Goal: Transaction & Acquisition: Purchase product/service

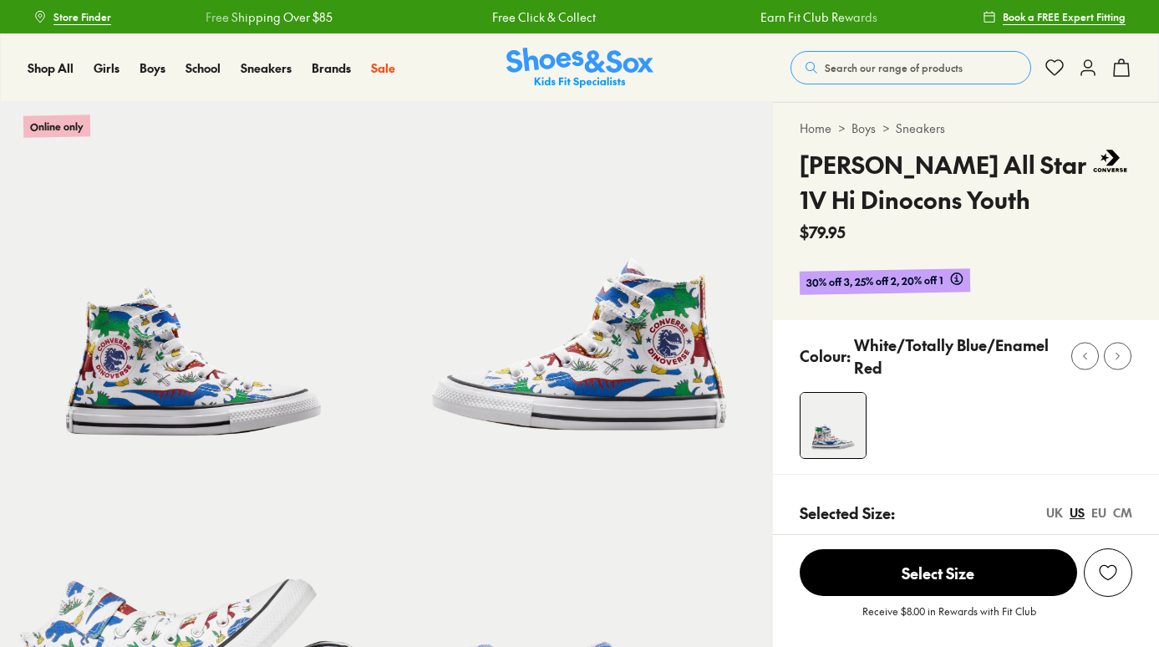
select select "*"
click at [1057, 515] on div "UK" at bounding box center [1054, 513] width 17 height 18
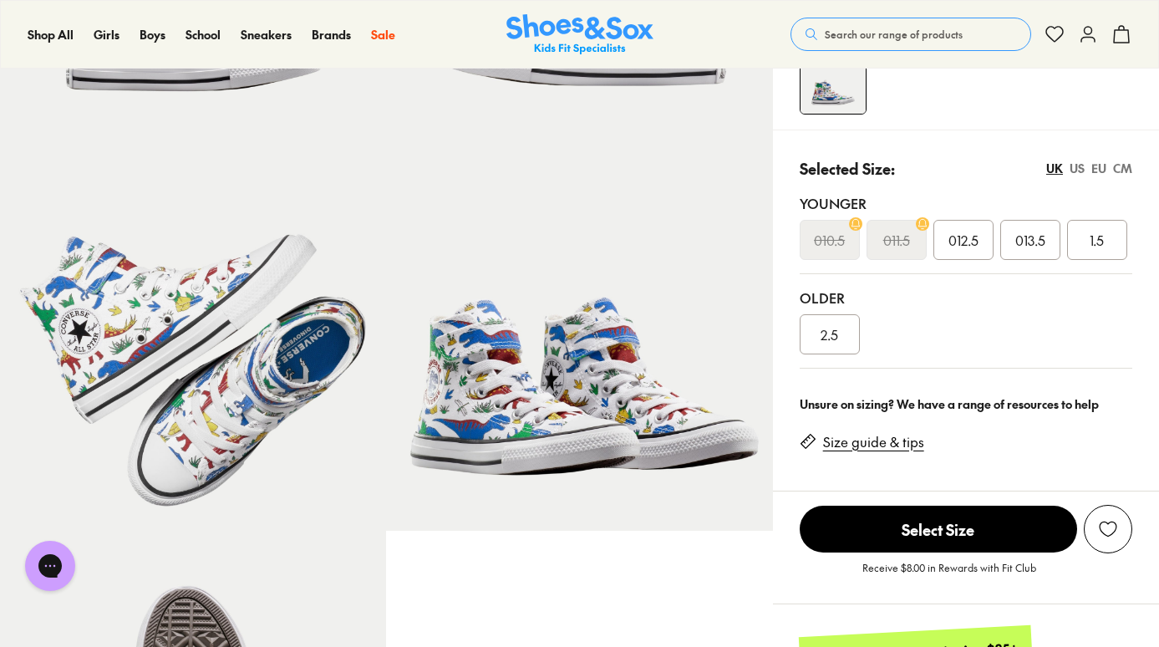
scroll to position [355, 0]
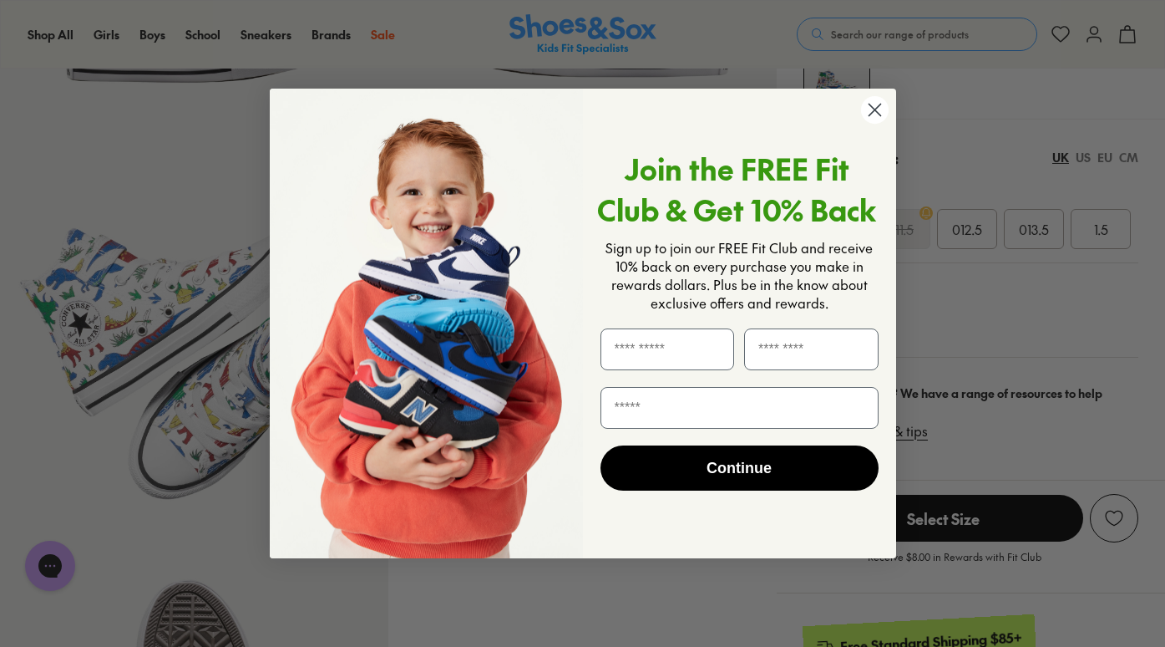
click at [874, 106] on circle "Close dialog" at bounding box center [874, 110] width 28 height 28
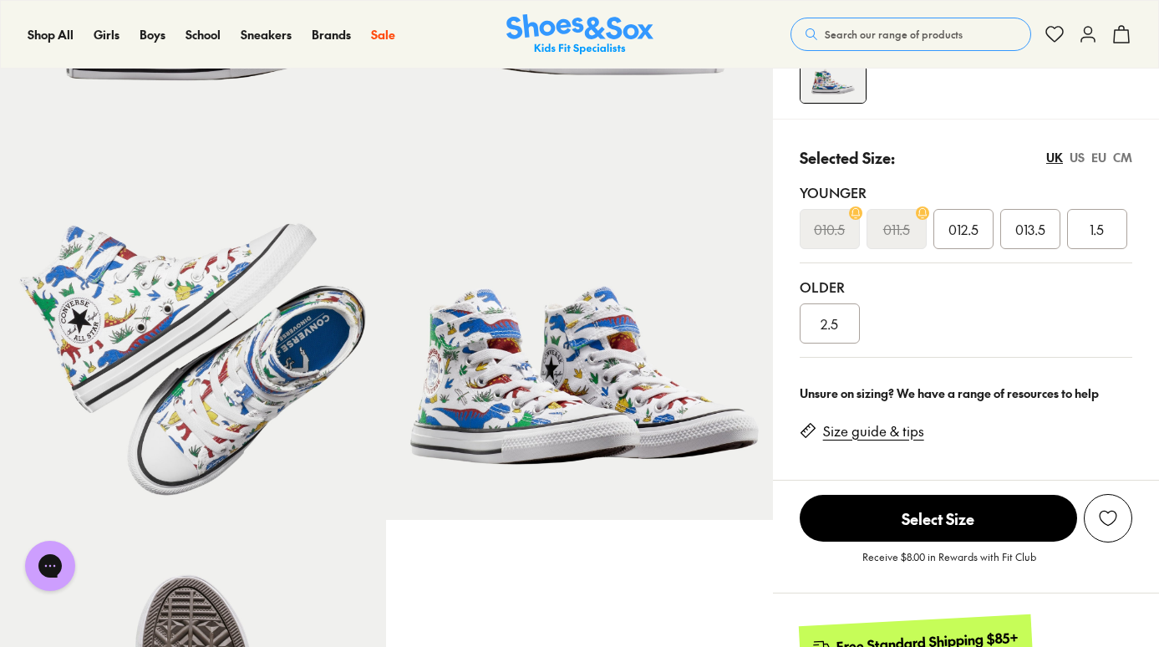
click at [984, 228] on div "012.5" at bounding box center [963, 229] width 60 height 40
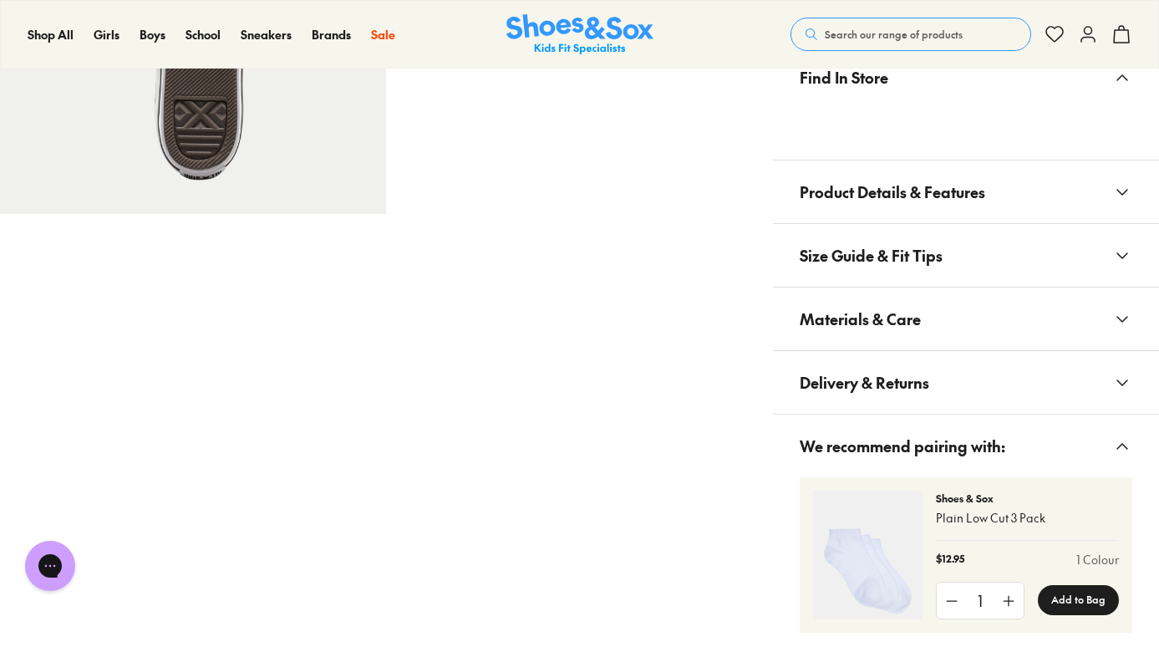
scroll to position [1040, 0]
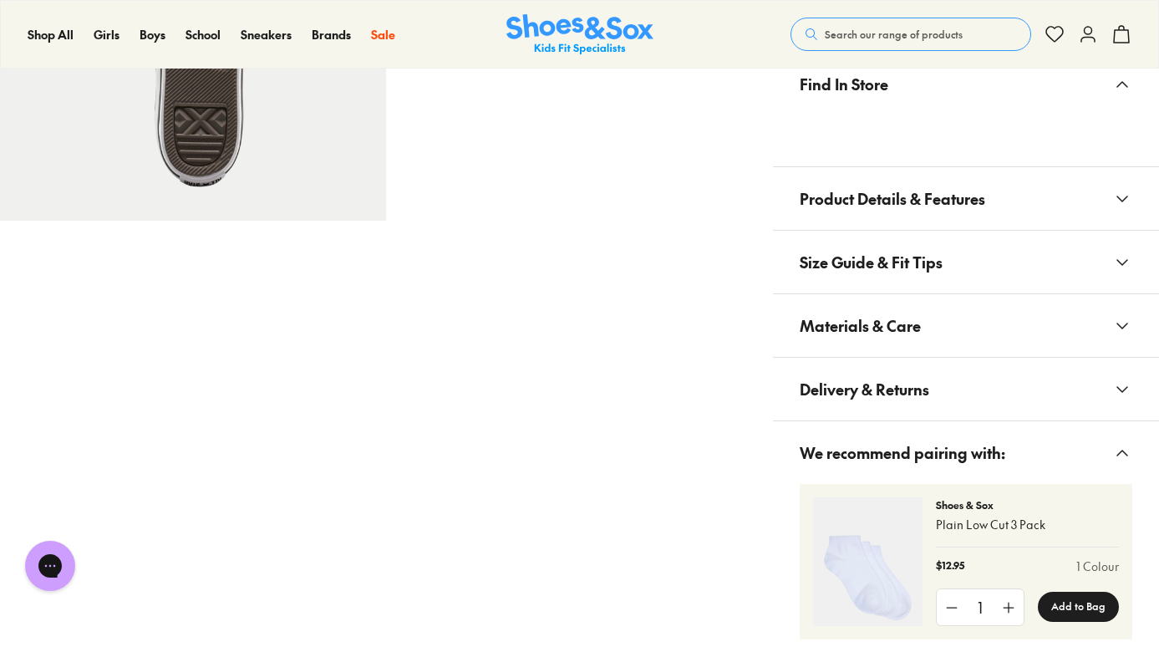
click at [918, 200] on span "Product Details & Features" at bounding box center [891, 198] width 185 height 49
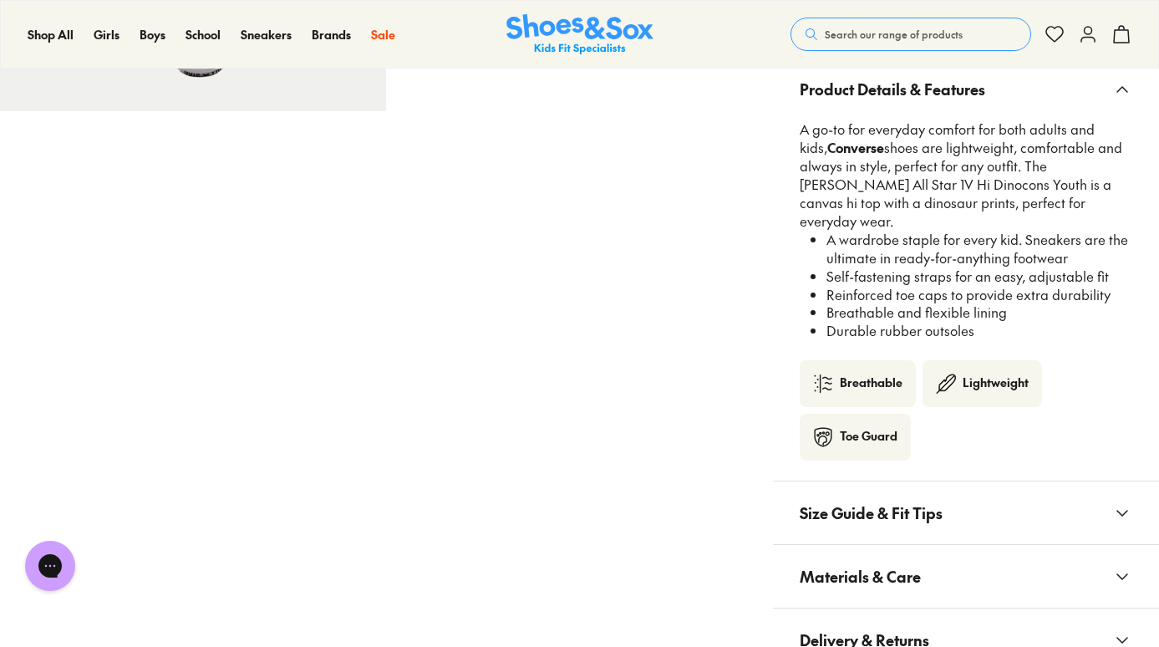
scroll to position [1343, 0]
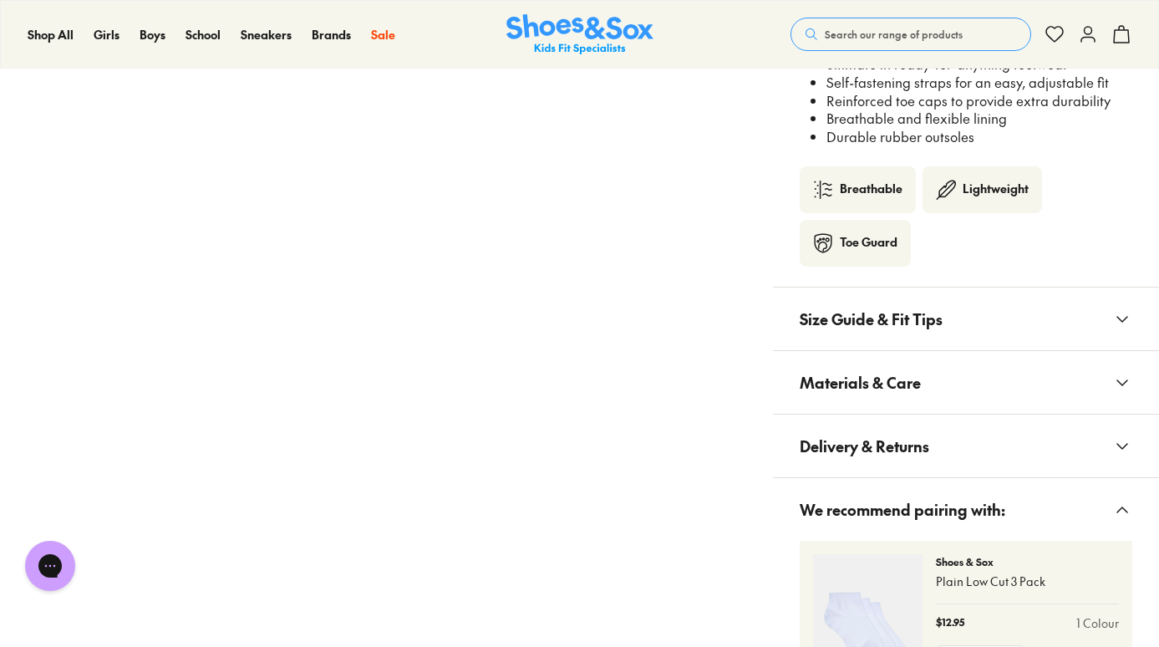
click at [963, 300] on button "Size Guide & Fit Tips" at bounding box center [966, 318] width 386 height 63
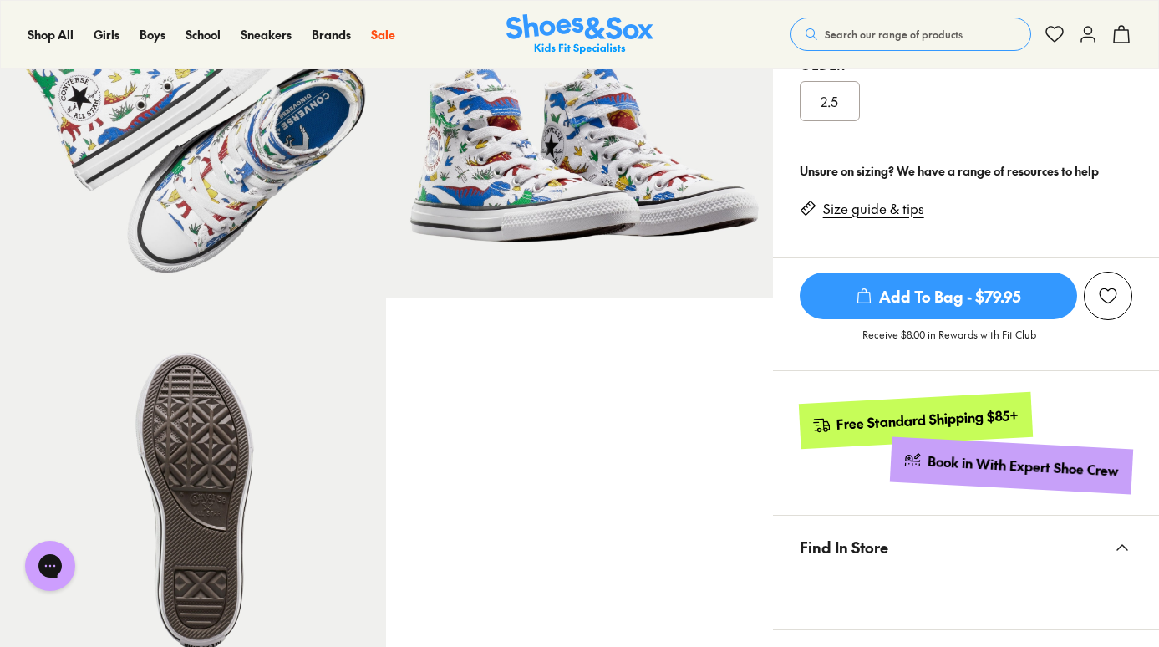
scroll to position [241, 0]
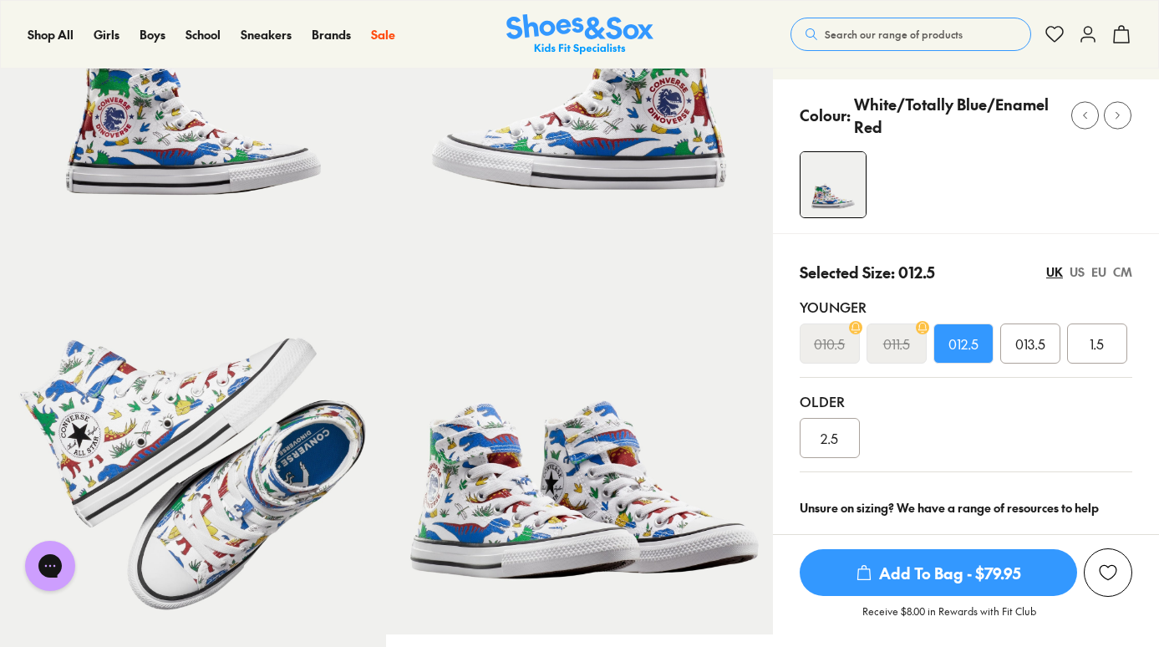
click at [1114, 268] on div "CM" at bounding box center [1122, 272] width 19 height 18
click at [908, 342] on div "18" at bounding box center [896, 343] width 60 height 40
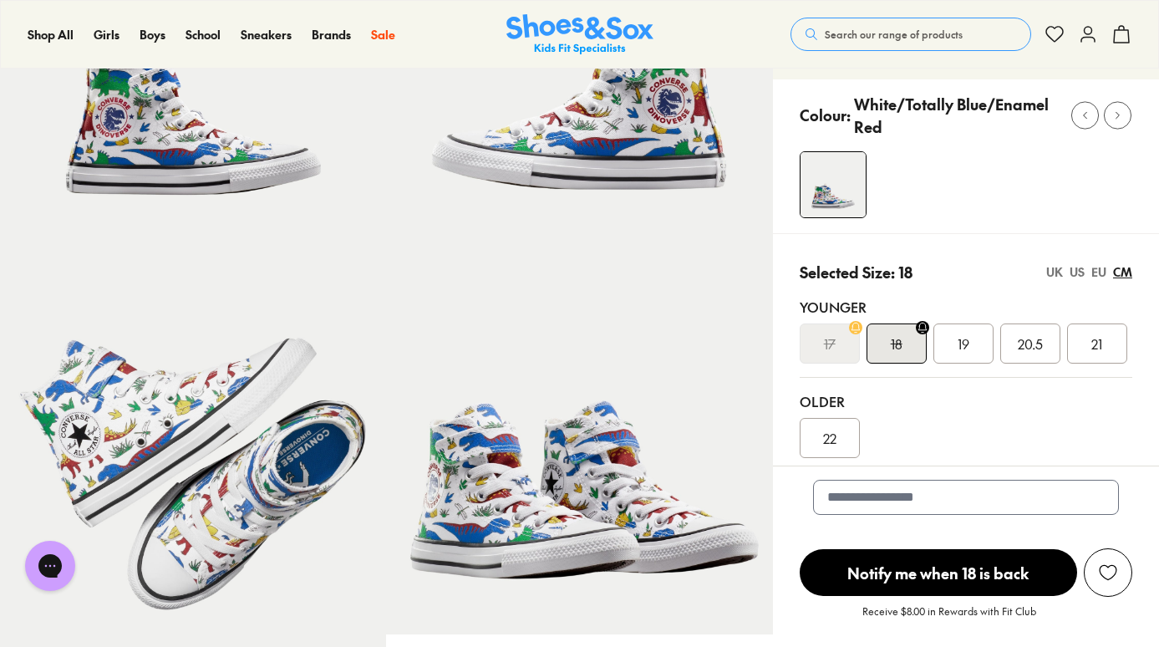
click at [961, 342] on span "19" at bounding box center [963, 343] width 12 height 20
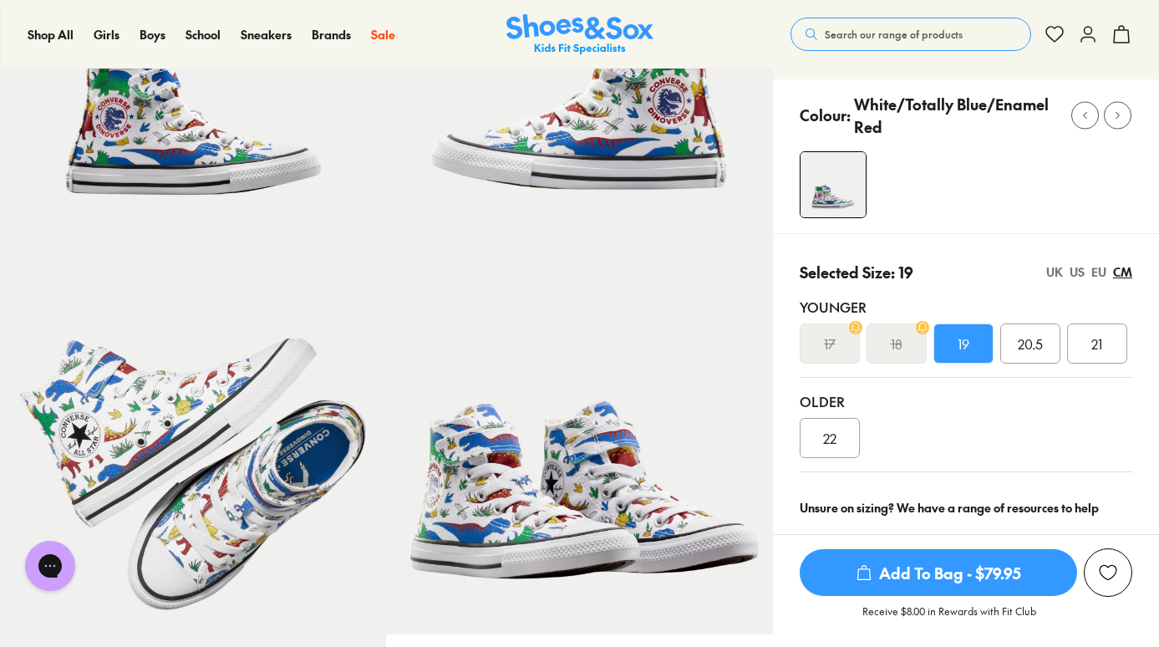
click at [1098, 270] on div "EU" at bounding box center [1098, 272] width 15 height 18
click at [1078, 274] on div "US" at bounding box center [1076, 272] width 15 height 18
click at [1059, 271] on div "UK" at bounding box center [1054, 272] width 17 height 18
click at [1125, 276] on div "CM" at bounding box center [1122, 272] width 19 height 18
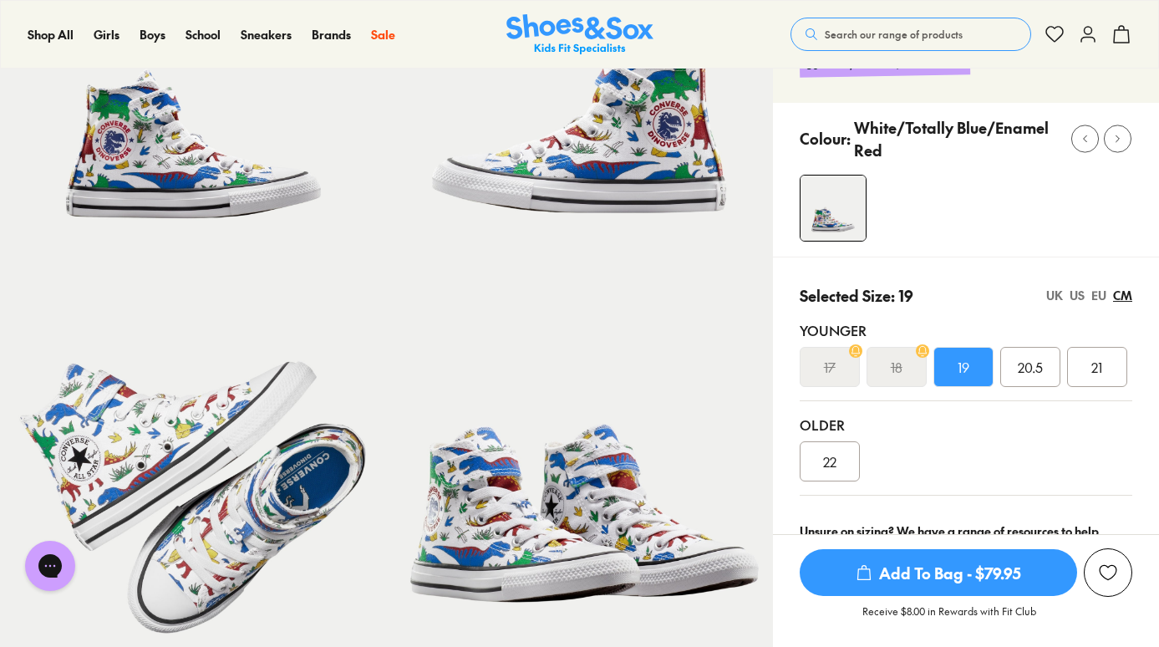
scroll to position [224, 0]
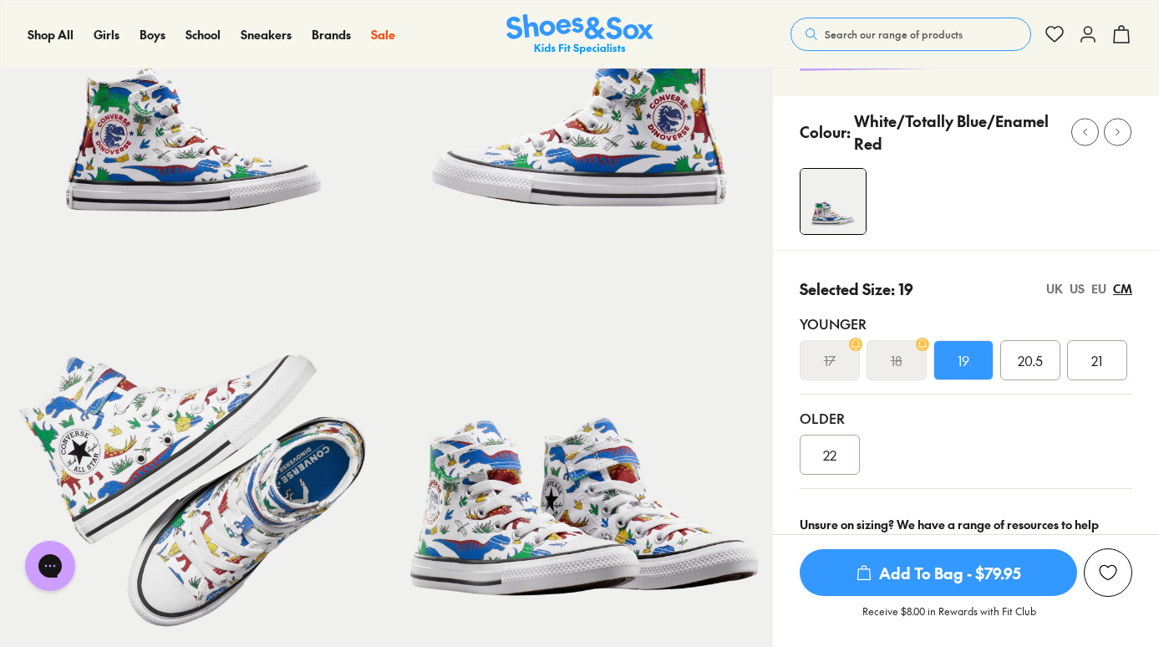
click at [923, 352] on div "18" at bounding box center [896, 360] width 60 height 40
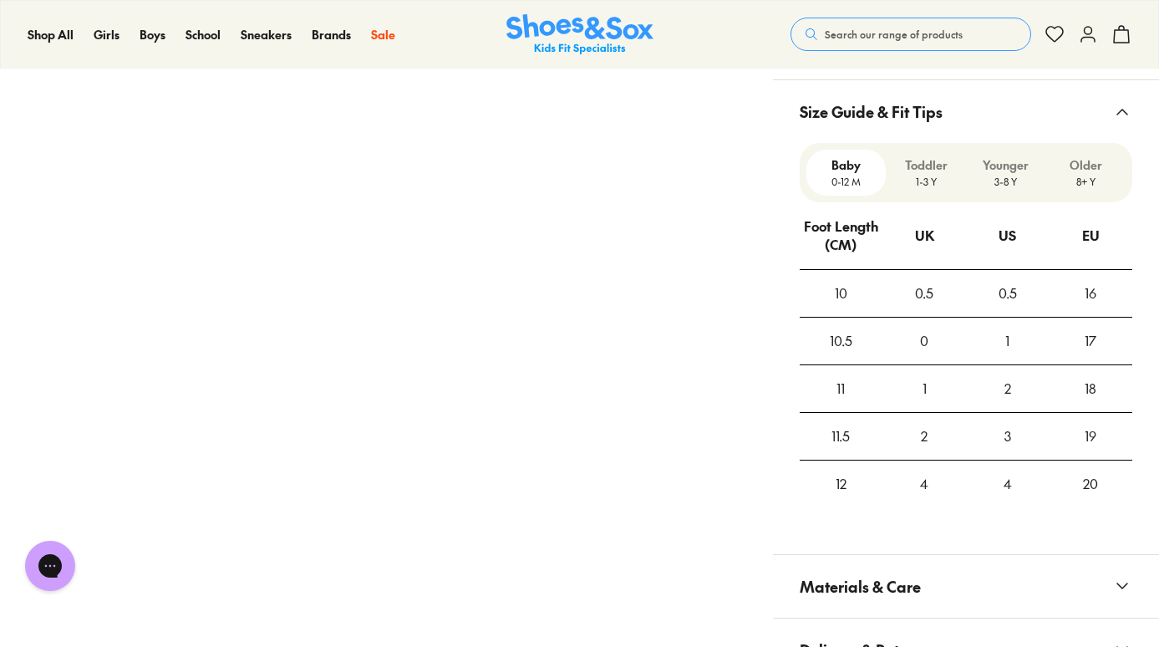
scroll to position [1596, 0]
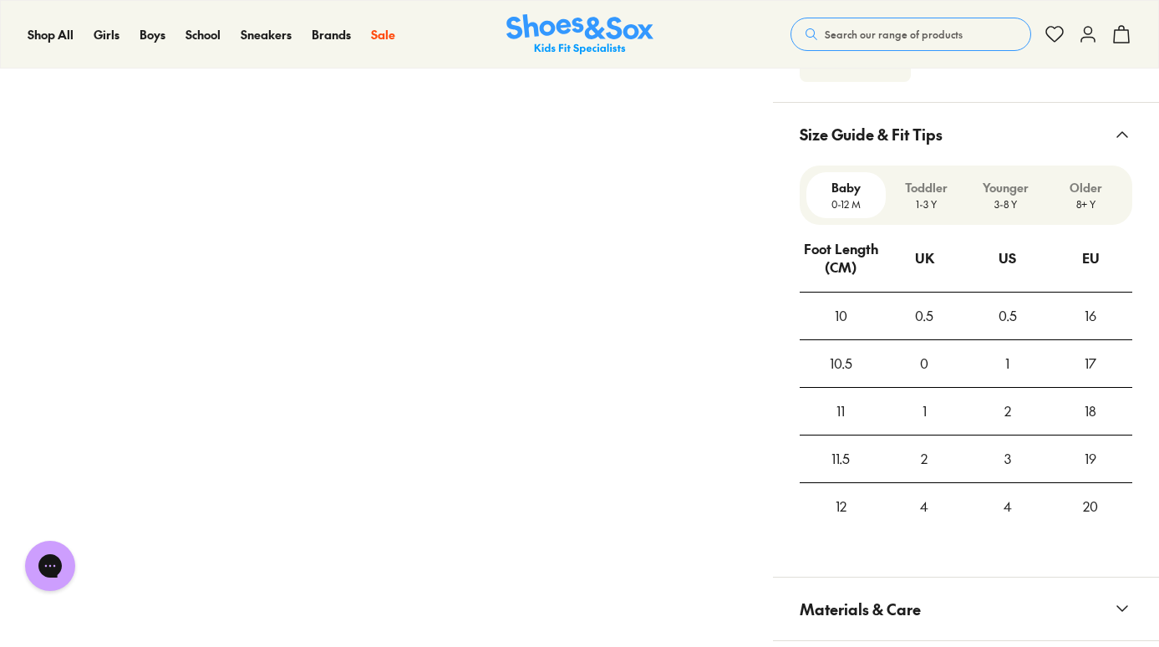
click at [941, 179] on p "Toddler" at bounding box center [925, 188] width 67 height 18
click at [1017, 196] on p "3-8 Y" at bounding box center [1005, 203] width 67 height 15
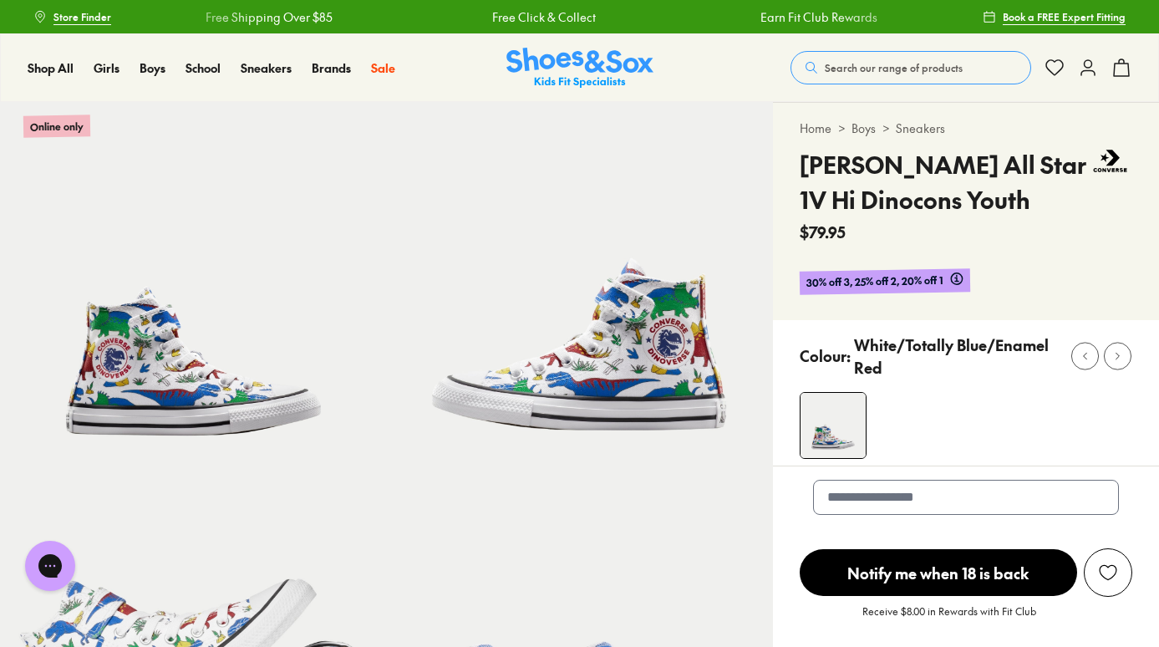
scroll to position [5, 0]
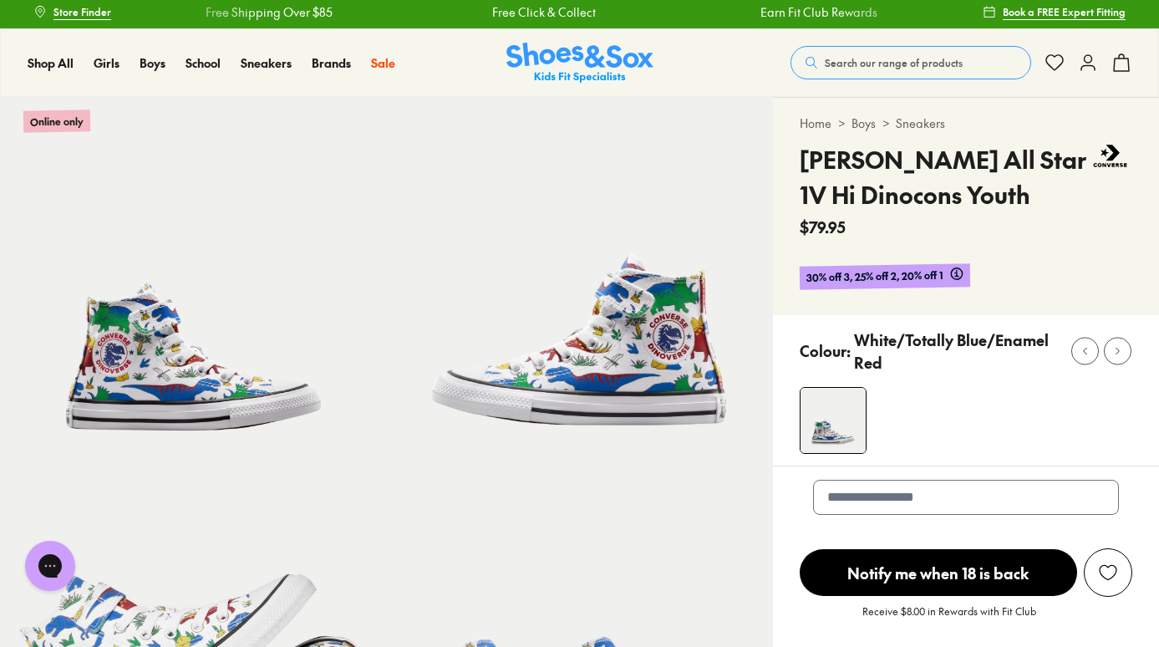
click at [915, 125] on link "Sneakers" at bounding box center [919, 123] width 49 height 18
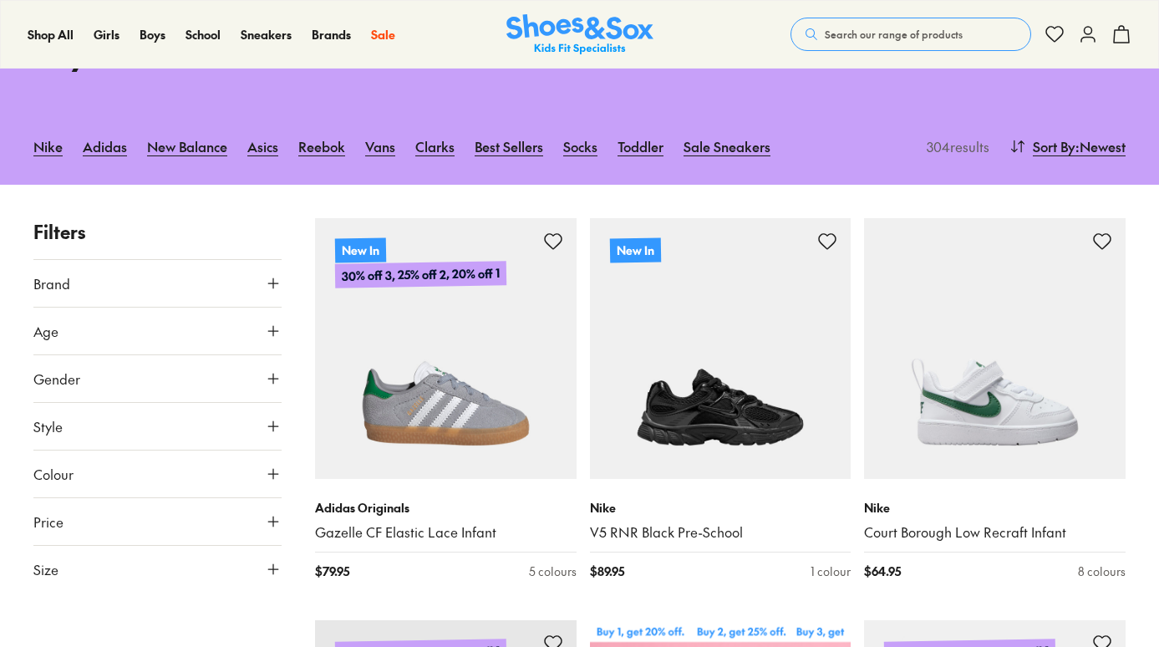
scroll to position [207, 0]
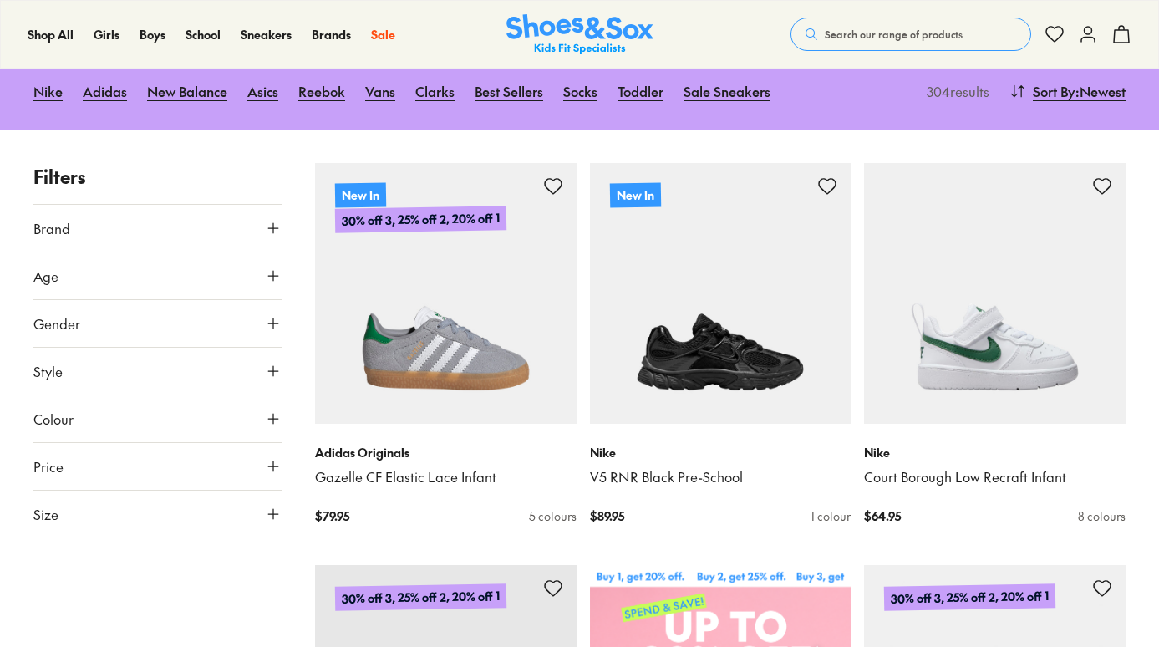
click at [90, 227] on button "Brand" at bounding box center [157, 228] width 248 height 47
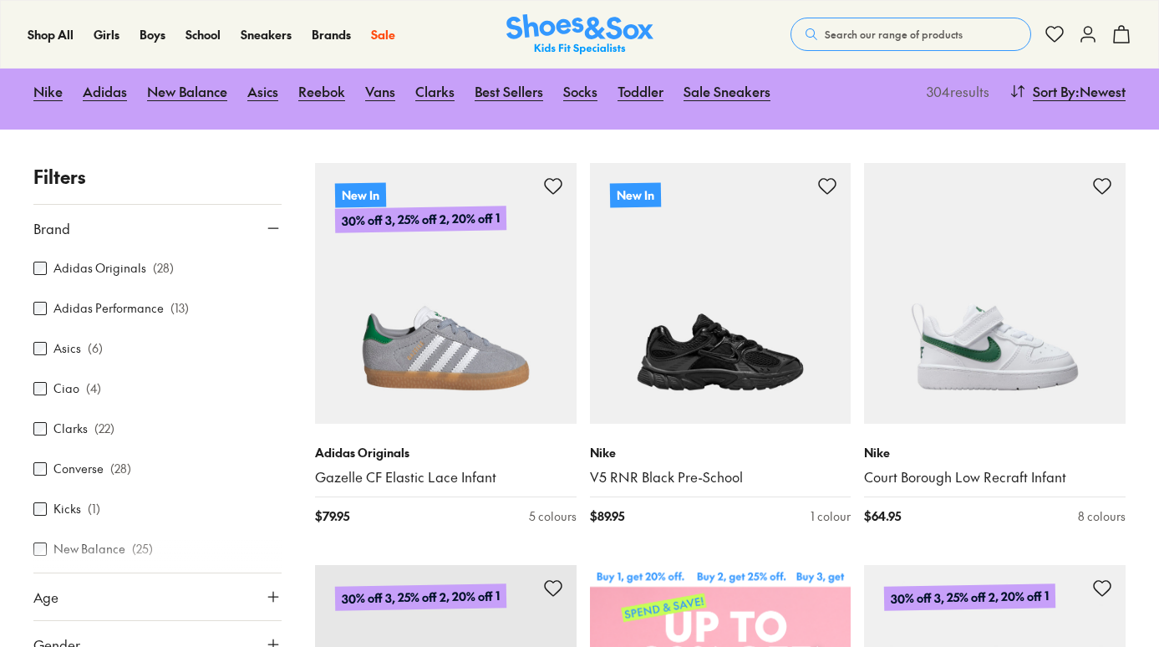
click at [88, 463] on label "Converse" at bounding box center [78, 468] width 50 height 18
